Goal: Task Accomplishment & Management: Complete application form

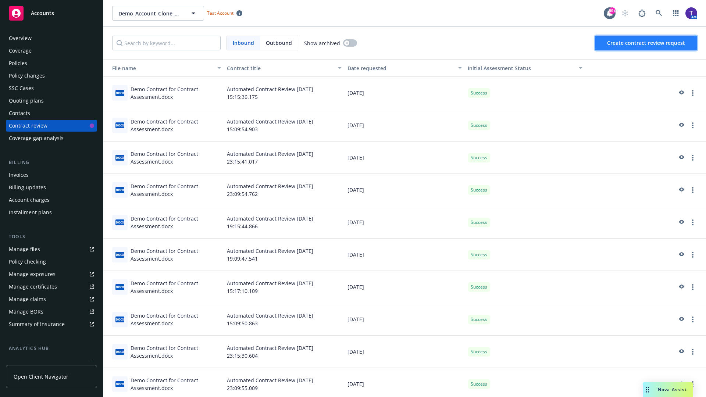
click at [646, 43] on span "Create contract review request" at bounding box center [646, 42] width 78 height 7
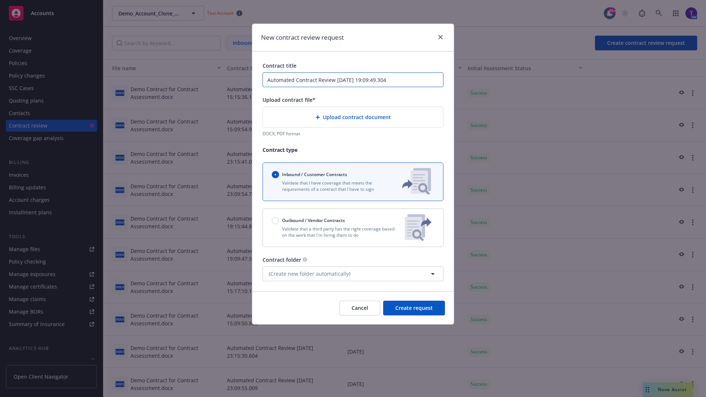
type input "Automated Contract Review [DATE] 19:09:49.304"
click at [353, 228] on p "Validate that a third party has the right coverage based on the work that I'm h…" at bounding box center [335, 232] width 127 height 13
radio input "false"
radio input "true"
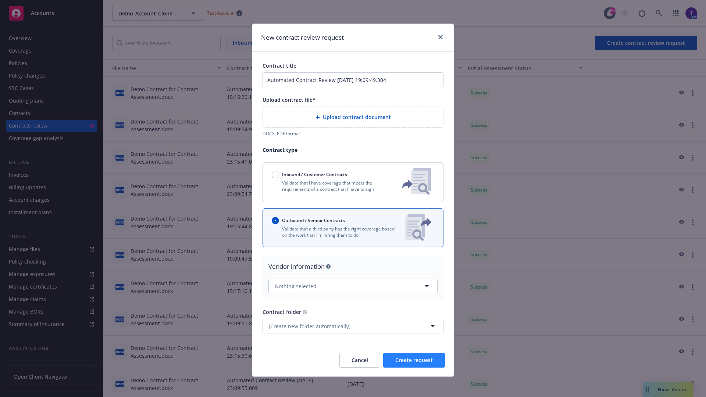
click at [414, 357] on span "Create request" at bounding box center [414, 360] width 38 height 7
